Goal: Check status: Check status

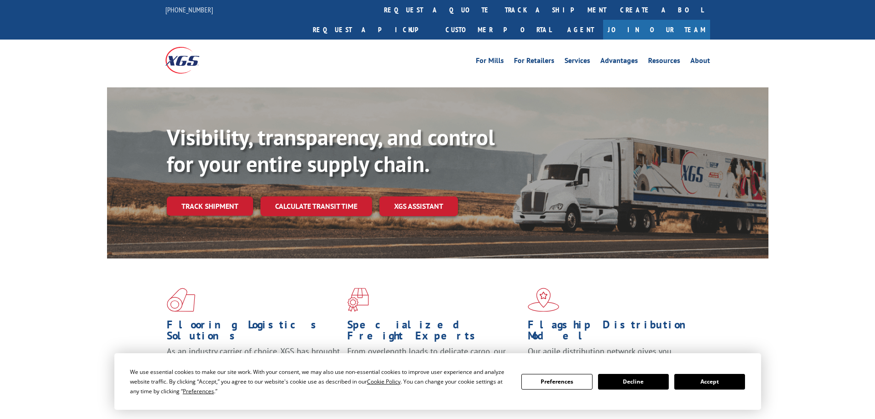
drag, startPoint x: 426, startPoint y: 6, endPoint x: 423, endPoint y: 14, distance: 8.9
click at [498, 6] on link "track a shipment" at bounding box center [555, 10] width 115 height 20
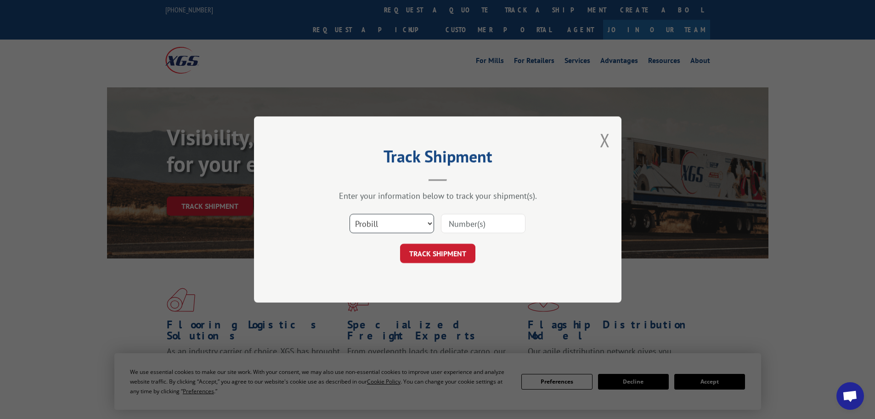
click at [394, 221] on select "Select category... Probill BOL PO" at bounding box center [392, 223] width 85 height 19
select select "bol"
click at [350, 214] on select "Select category... Probill BOL PO" at bounding box center [392, 223] width 85 height 19
click at [460, 224] on input at bounding box center [483, 223] width 85 height 19
paste input "6100054977"
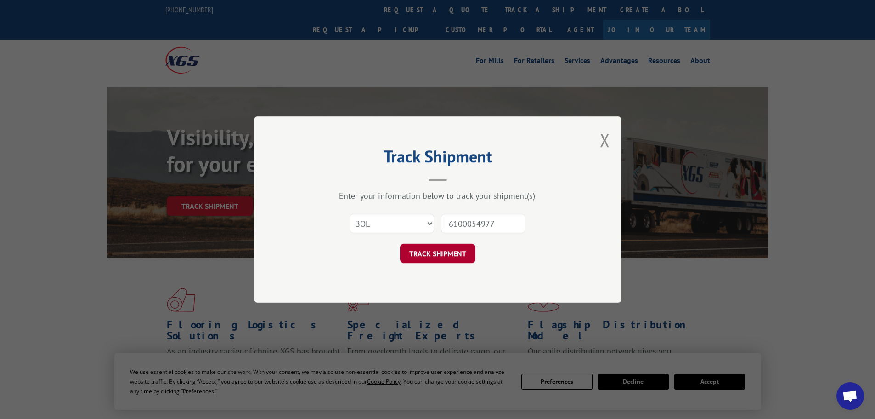
type input "6100054977"
click at [436, 247] on button "TRACK SHIPMENT" at bounding box center [437, 253] width 75 height 19
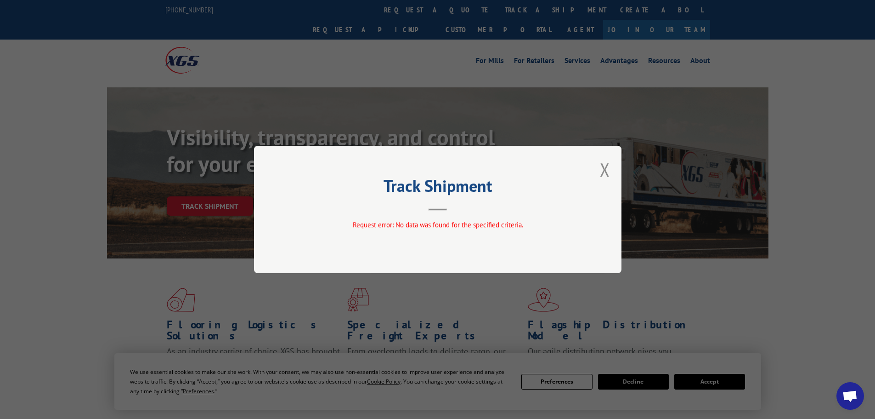
click at [595, 170] on div "Track Shipment Request error: No data was found for the specified criteria." at bounding box center [438, 209] width 368 height 127
click at [603, 167] on button "Close modal" at bounding box center [605, 169] width 10 height 24
